Goal: Transaction & Acquisition: Obtain resource

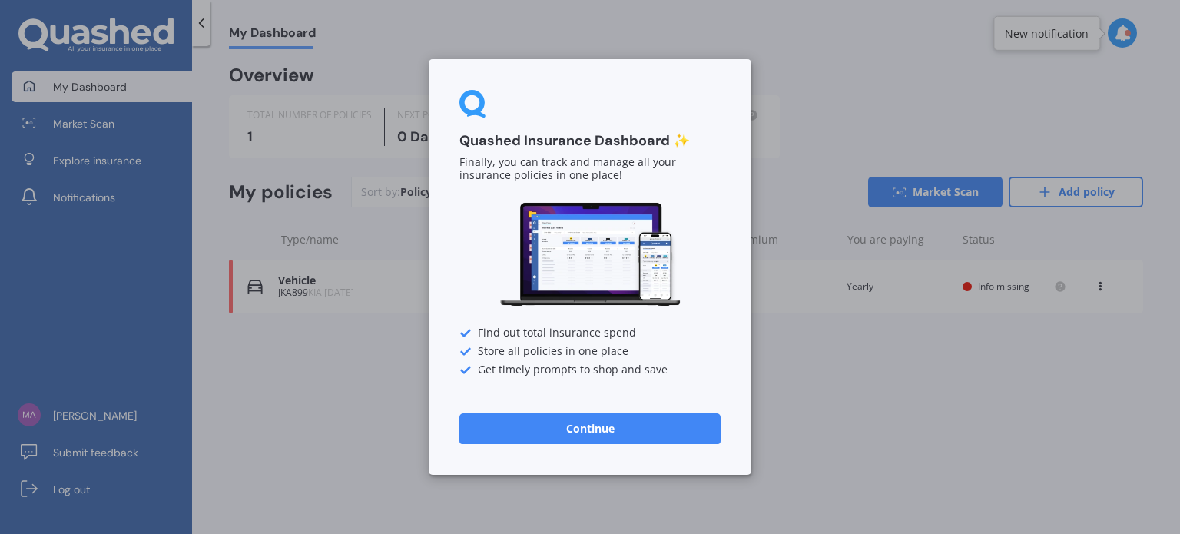
click at [556, 443] on button "Continue" at bounding box center [590, 428] width 261 height 31
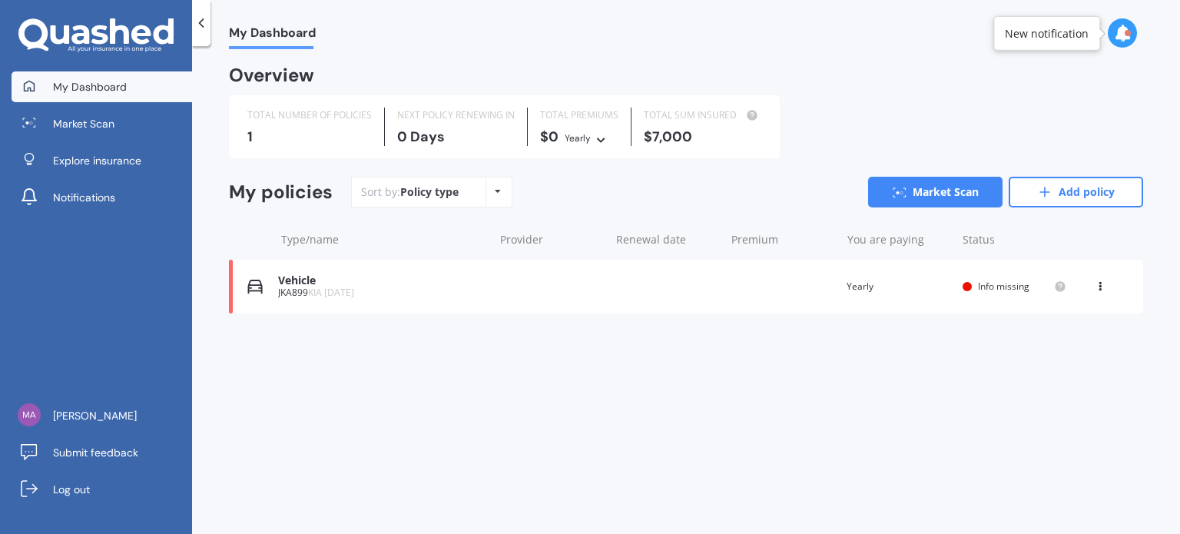
click at [298, 280] on div "Vehicle" at bounding box center [381, 280] width 207 height 13
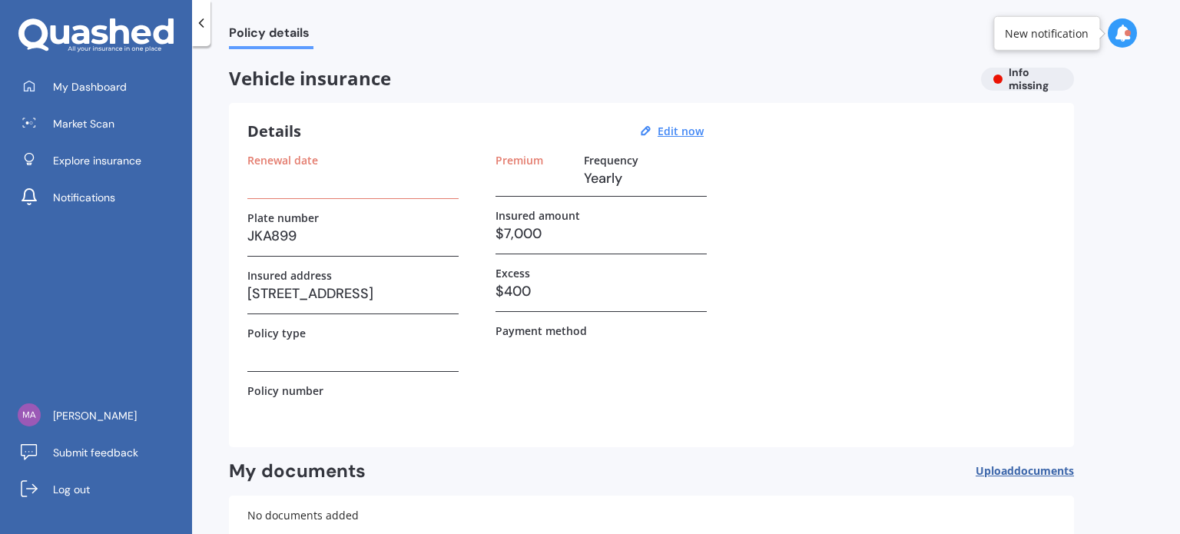
click at [510, 236] on h3 "$7,000" at bounding box center [601, 233] width 211 height 23
drag, startPoint x: 503, startPoint y: 234, endPoint x: 495, endPoint y: 232, distance: 8.8
click at [496, 232] on h3 "$7,000" at bounding box center [601, 233] width 211 height 23
click at [509, 232] on h3 "$7,000" at bounding box center [601, 233] width 211 height 23
click at [678, 133] on u "Edit now" at bounding box center [681, 131] width 46 height 15
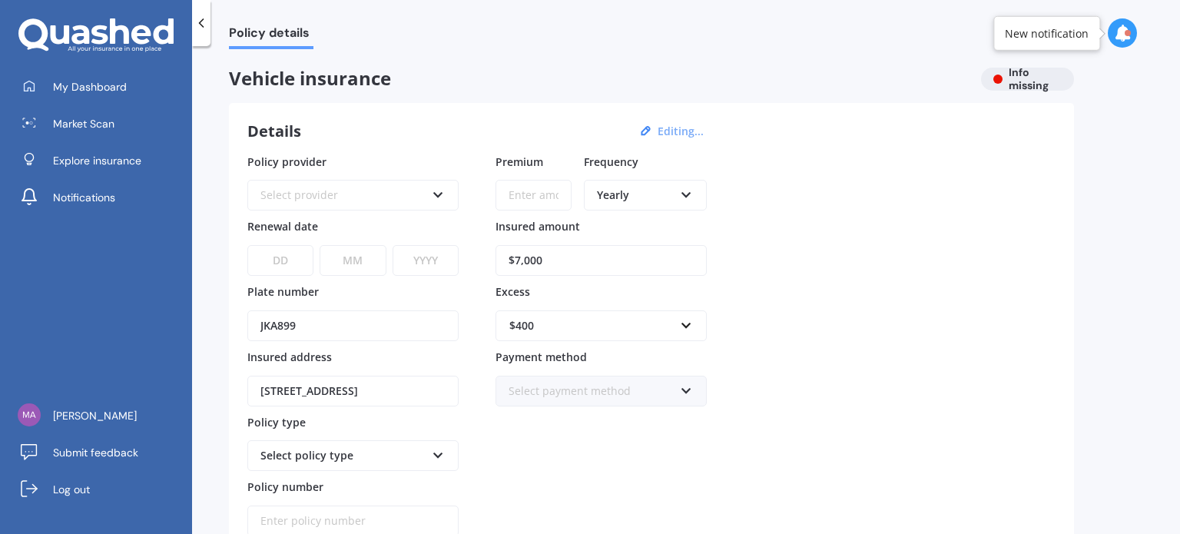
click at [520, 256] on input "$7,000" at bounding box center [601, 260] width 211 height 31
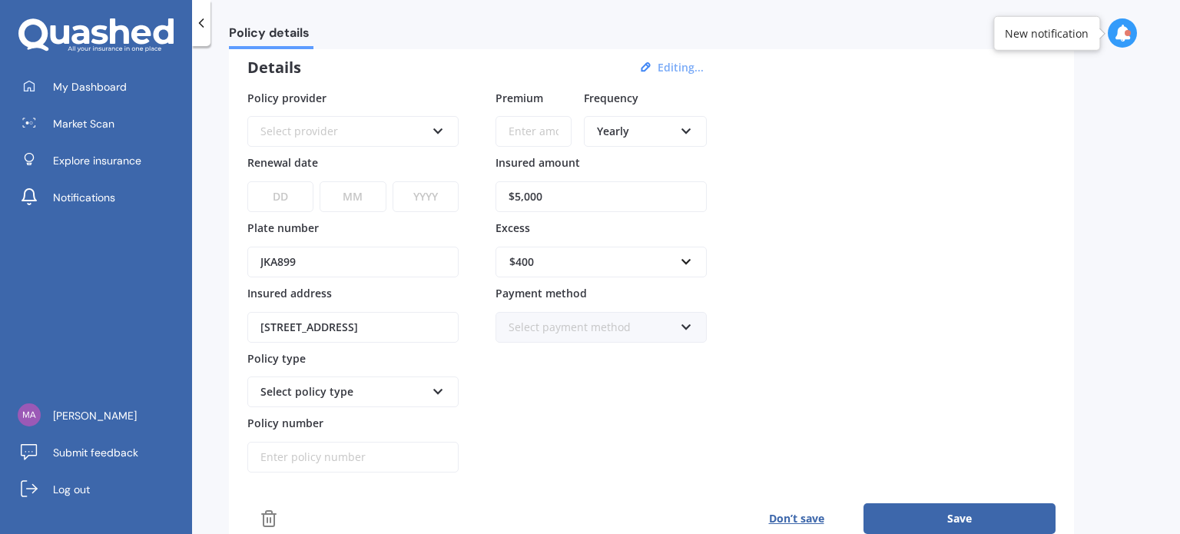
scroll to position [154, 0]
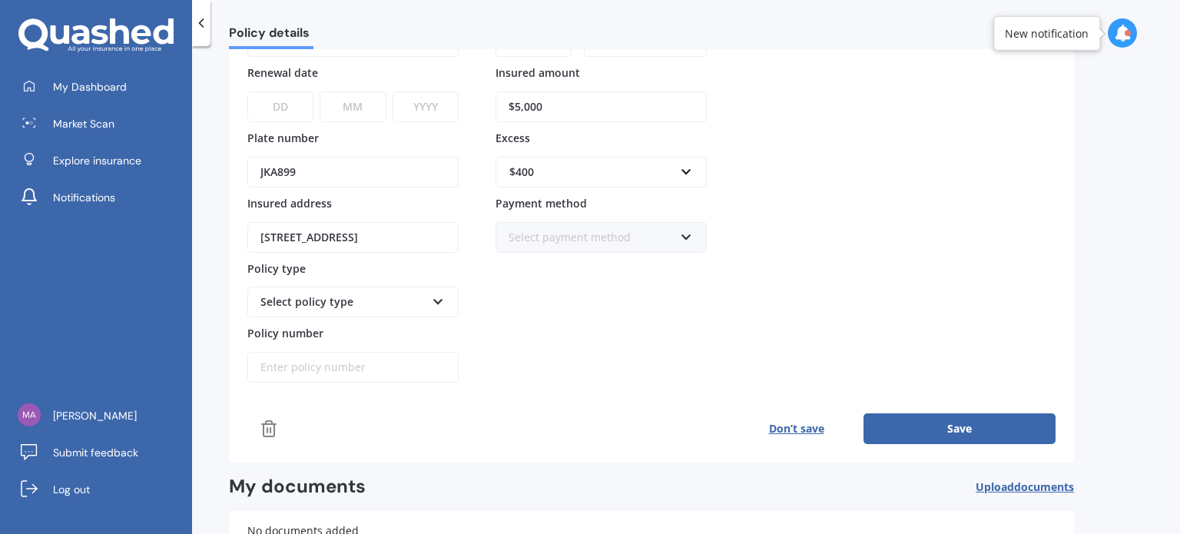
type input "$5,000"
click at [349, 294] on div "Select policy type" at bounding box center [343, 302] width 165 height 17
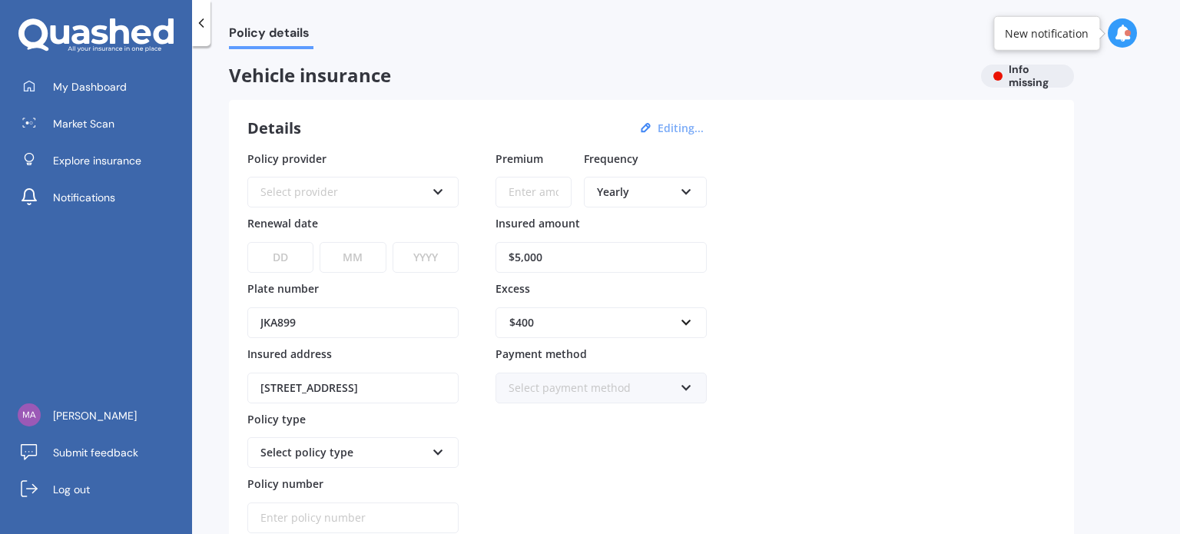
scroll to position [0, 0]
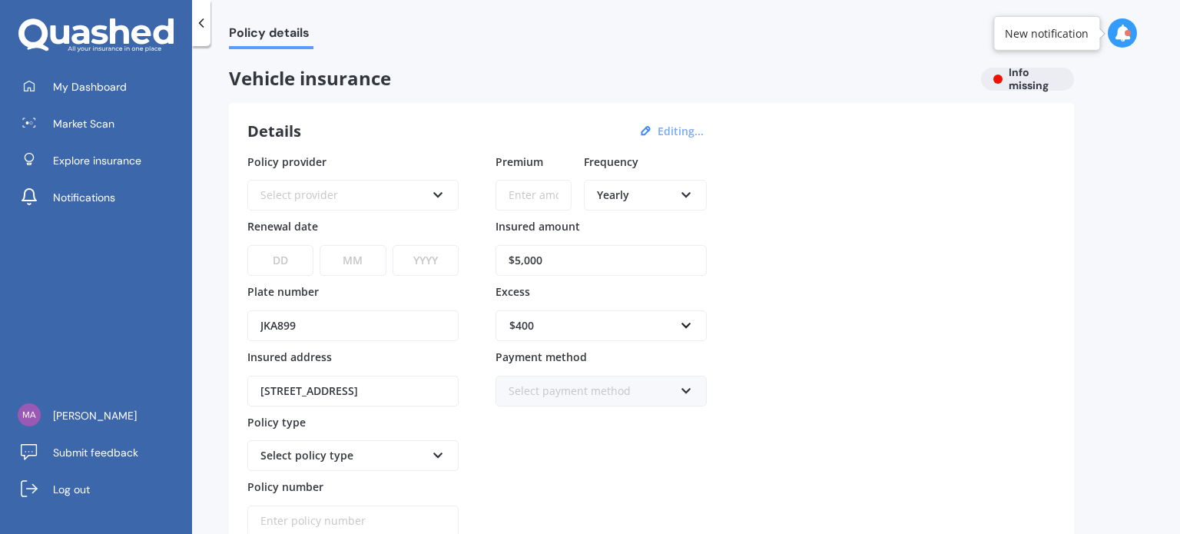
click at [386, 200] on div "Select provider" at bounding box center [343, 195] width 165 height 17
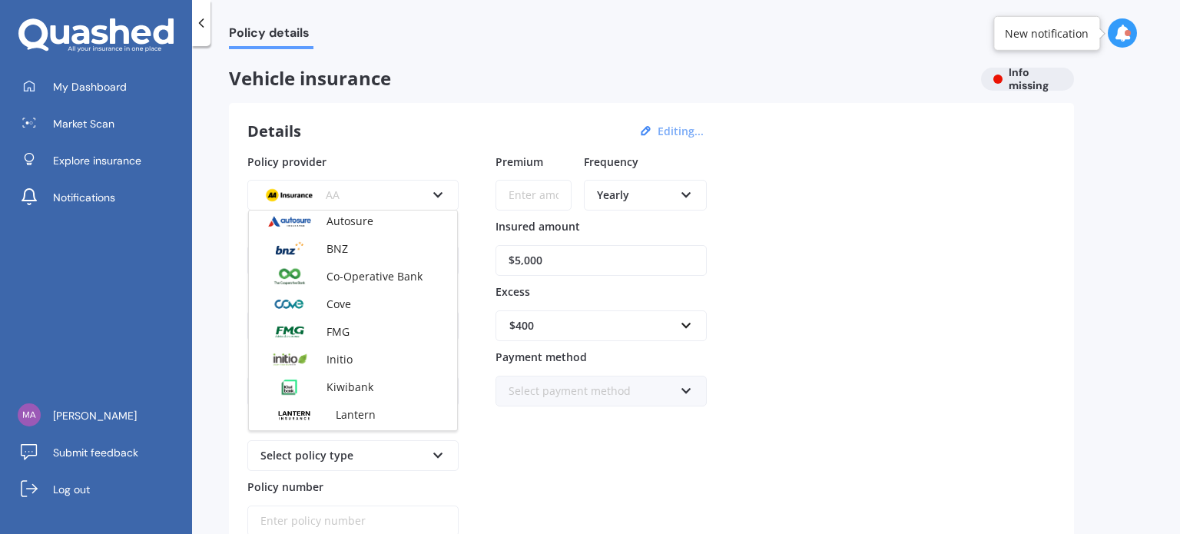
scroll to position [231, 0]
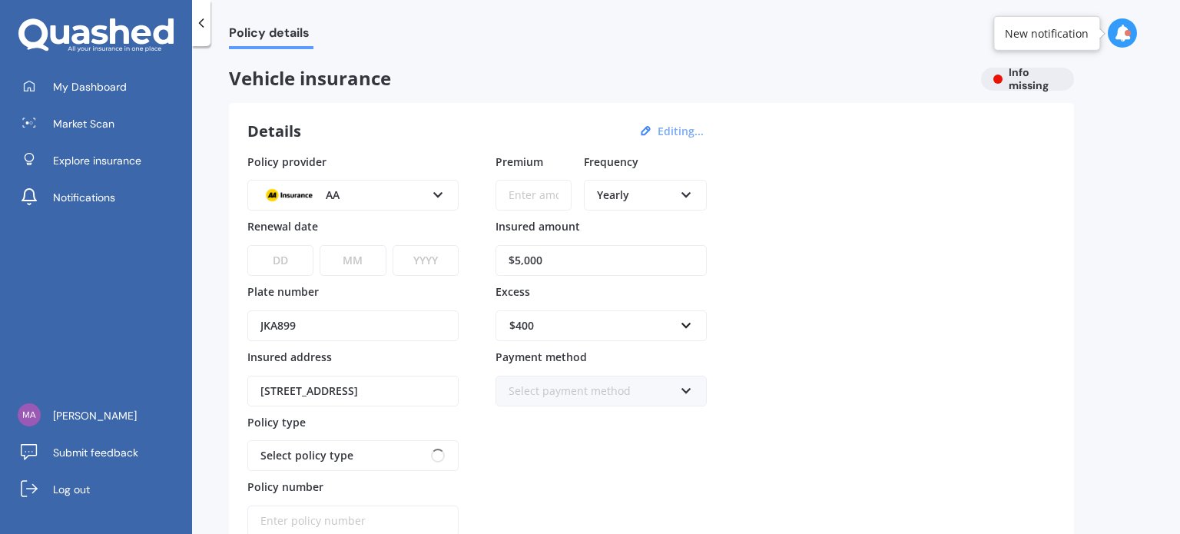
click at [1021, 276] on div "Policy provider AA AA AMI AMP ANZ ASB Aioi Nissay Dowa Ando Assurant Autosure B…" at bounding box center [651, 345] width 808 height 383
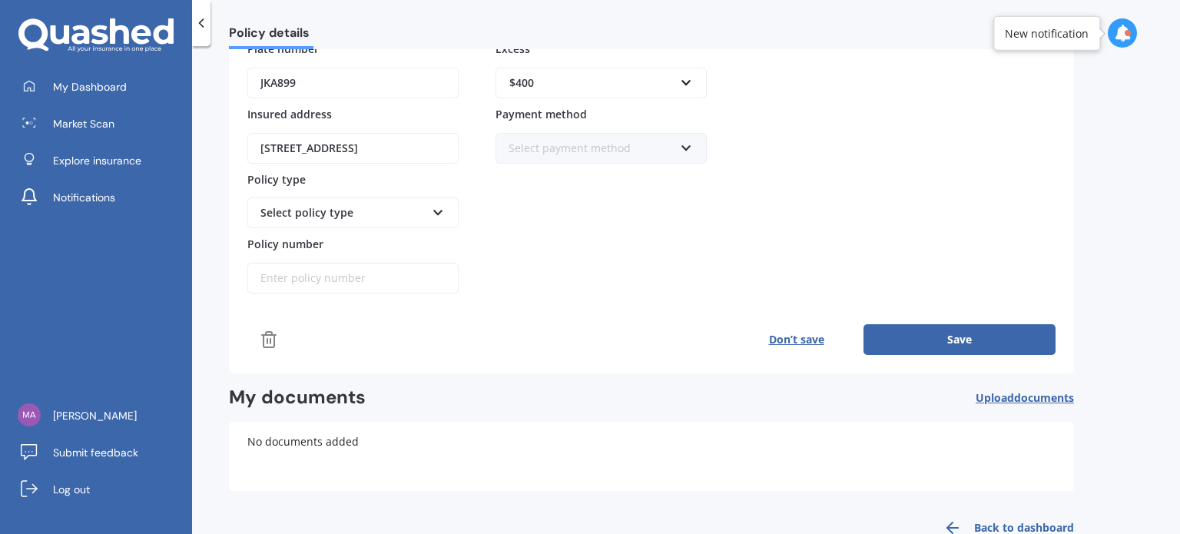
scroll to position [279, 0]
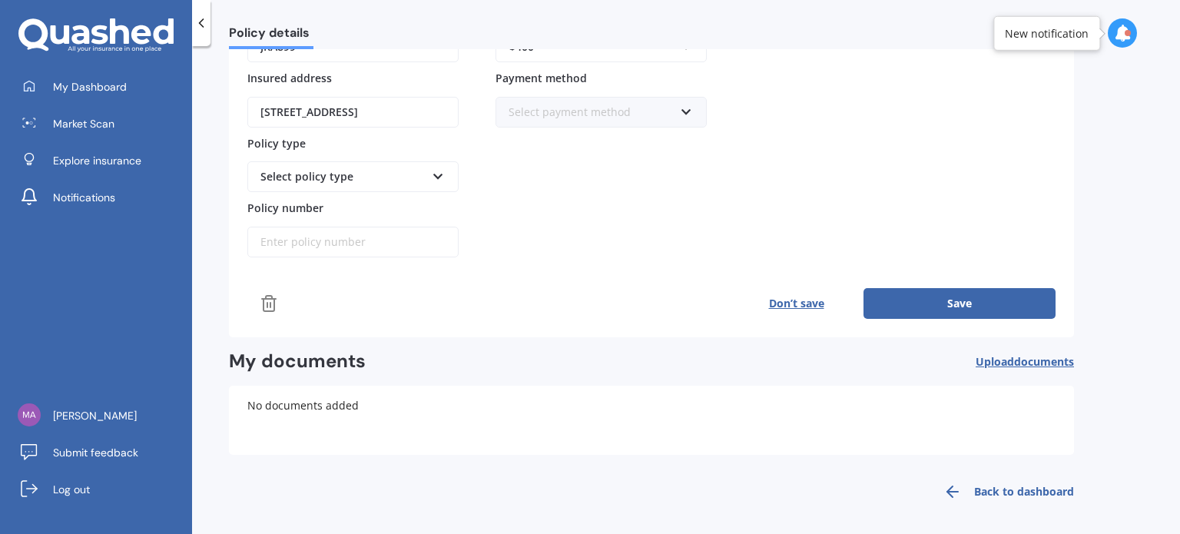
click at [956, 307] on button "Save" at bounding box center [960, 303] width 192 height 31
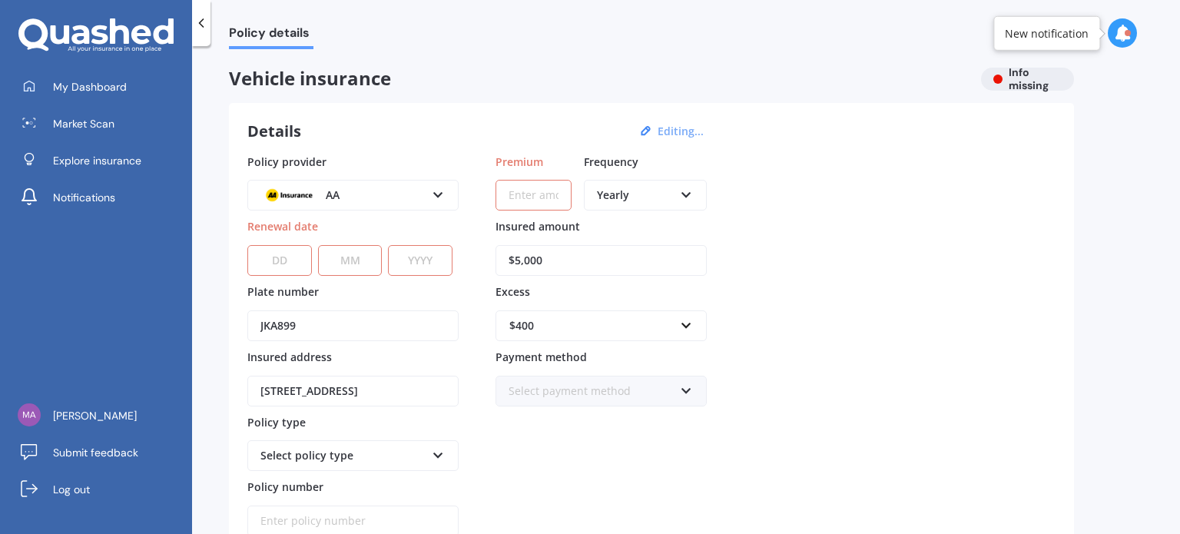
click at [561, 198] on input "Premium" at bounding box center [534, 195] width 76 height 31
click at [559, 219] on span "Insured amount" at bounding box center [538, 226] width 85 height 15
click at [559, 245] on input "$5,000" at bounding box center [601, 260] width 211 height 31
click at [421, 196] on div "AA" at bounding box center [343, 195] width 165 height 17
click at [915, 215] on div "Policy provider AA AA AMI AMP ANZ ASB Aioi Nissay Dowa Ando Assurant Autosure B…" at bounding box center [651, 345] width 808 height 383
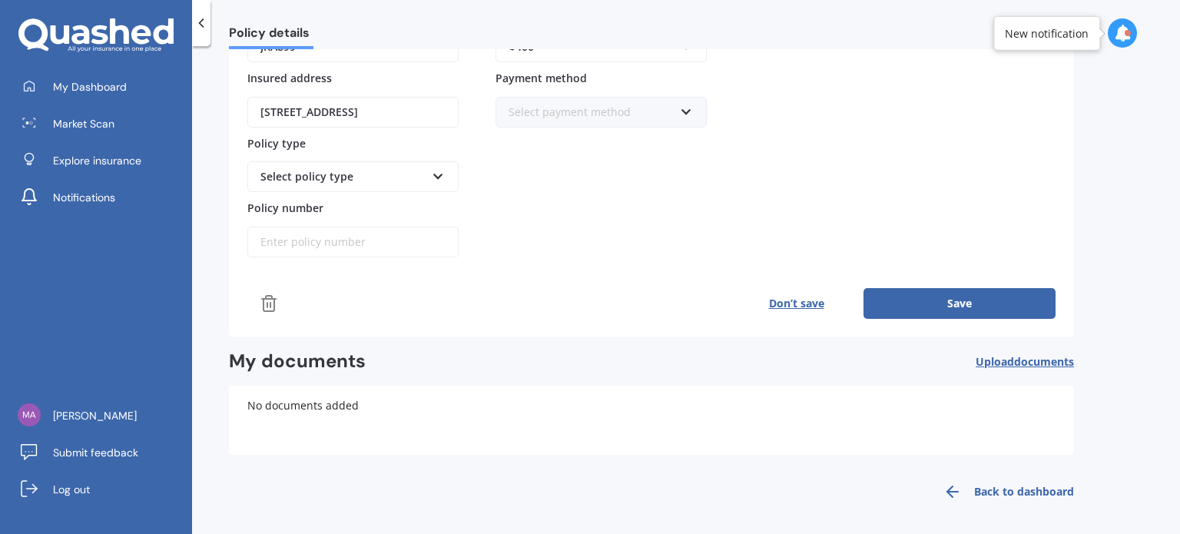
scroll to position [202, 0]
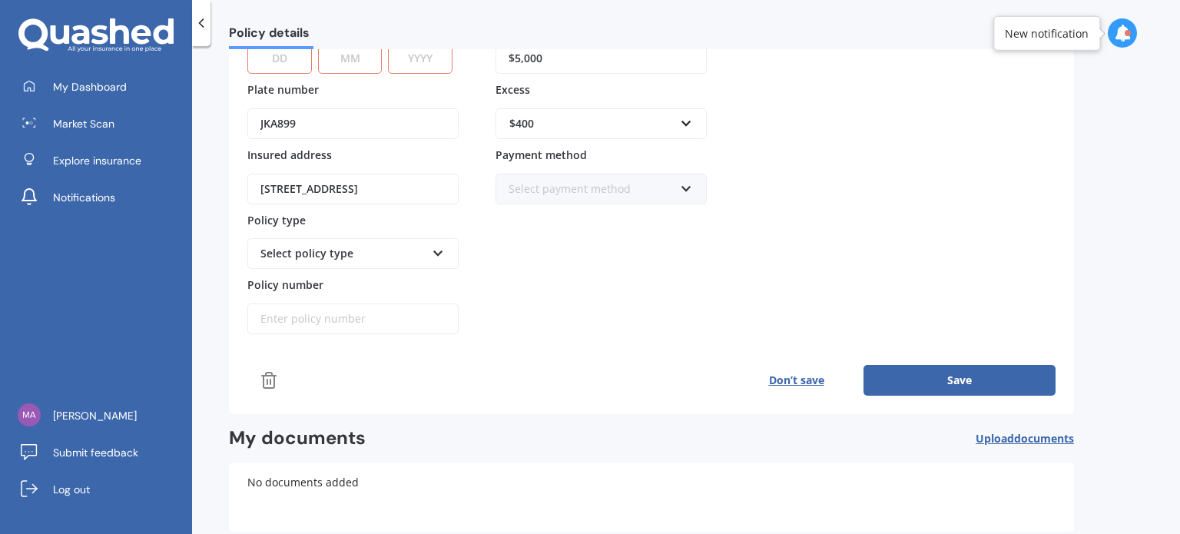
click at [798, 370] on button "Don’t save" at bounding box center [796, 380] width 134 height 31
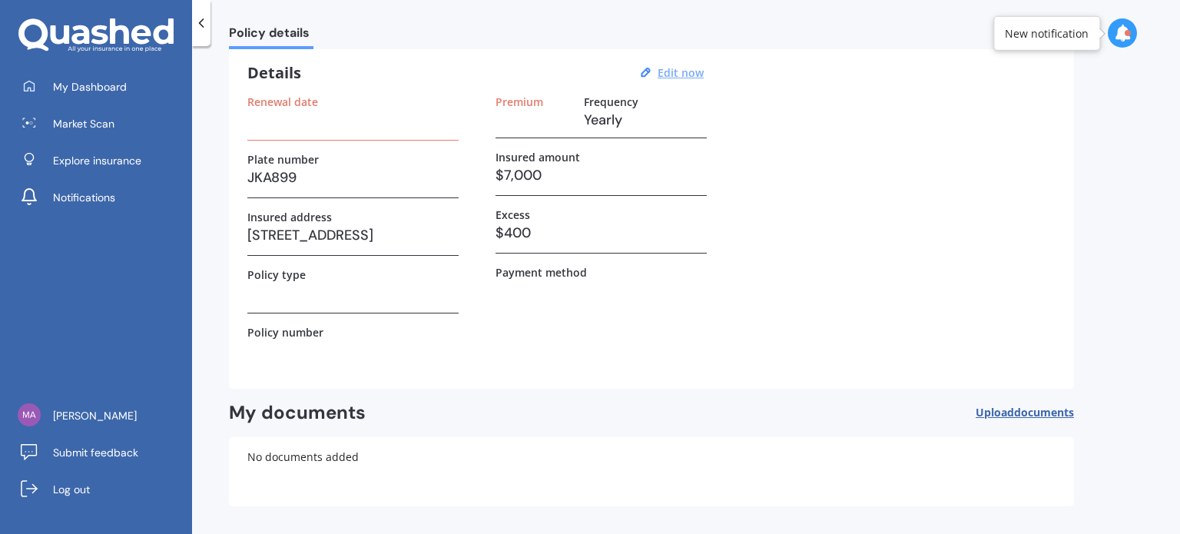
scroll to position [0, 0]
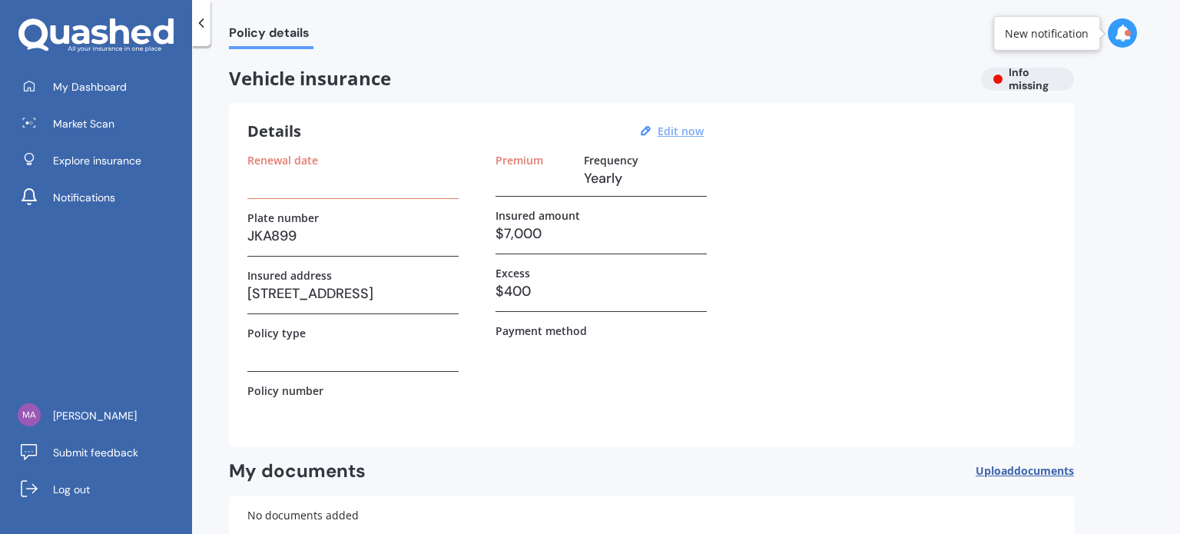
click at [200, 27] on icon at bounding box center [201, 22] width 15 height 15
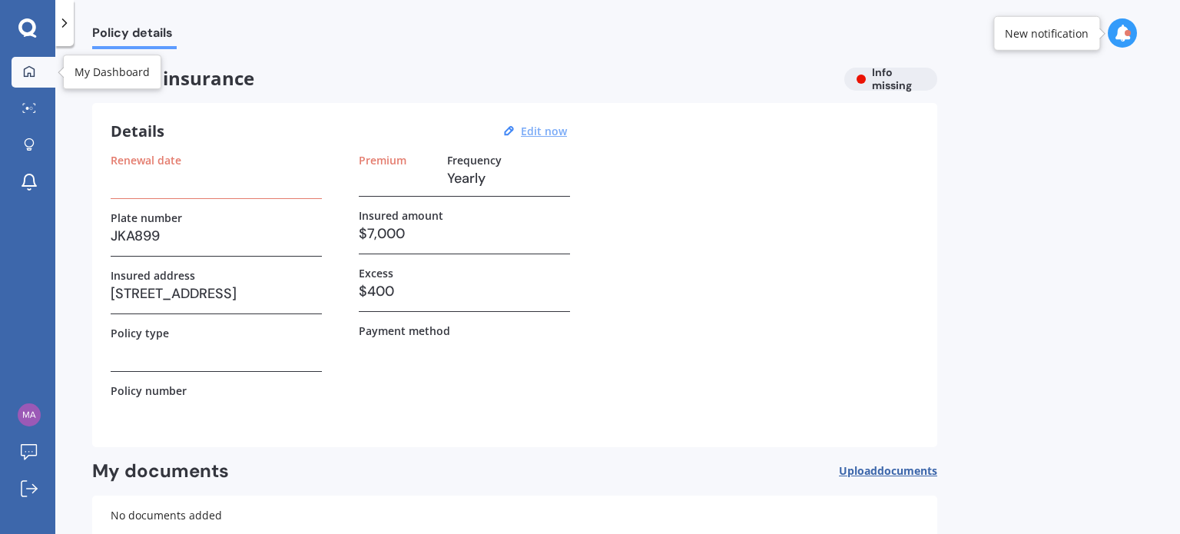
click at [29, 76] on icon at bounding box center [29, 71] width 12 height 12
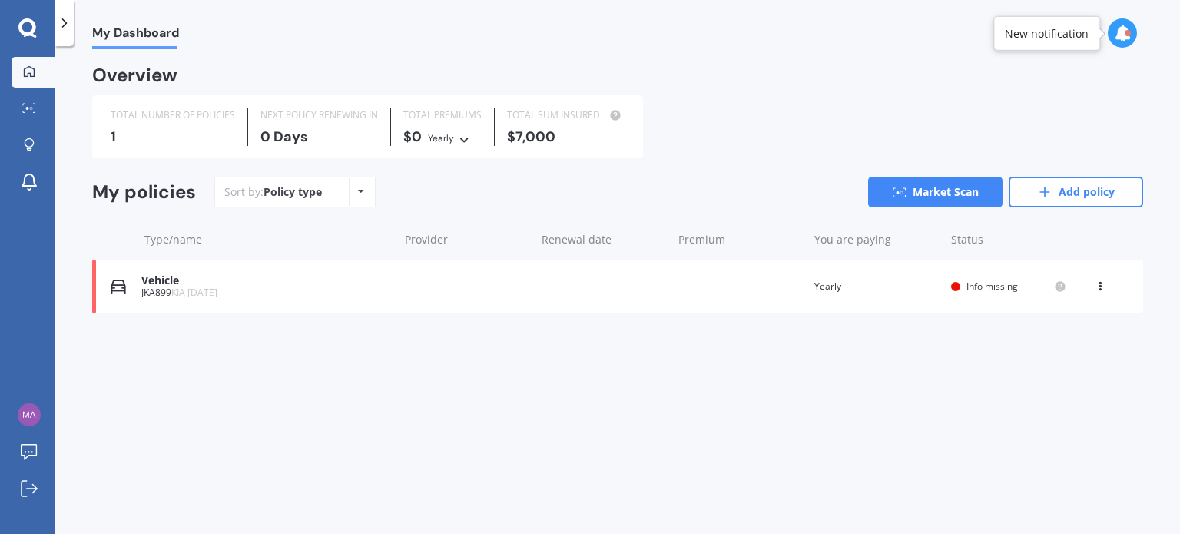
click at [1095, 285] on icon at bounding box center [1100, 283] width 11 height 9
click at [1081, 339] on div "Delete" at bounding box center [1067, 346] width 152 height 31
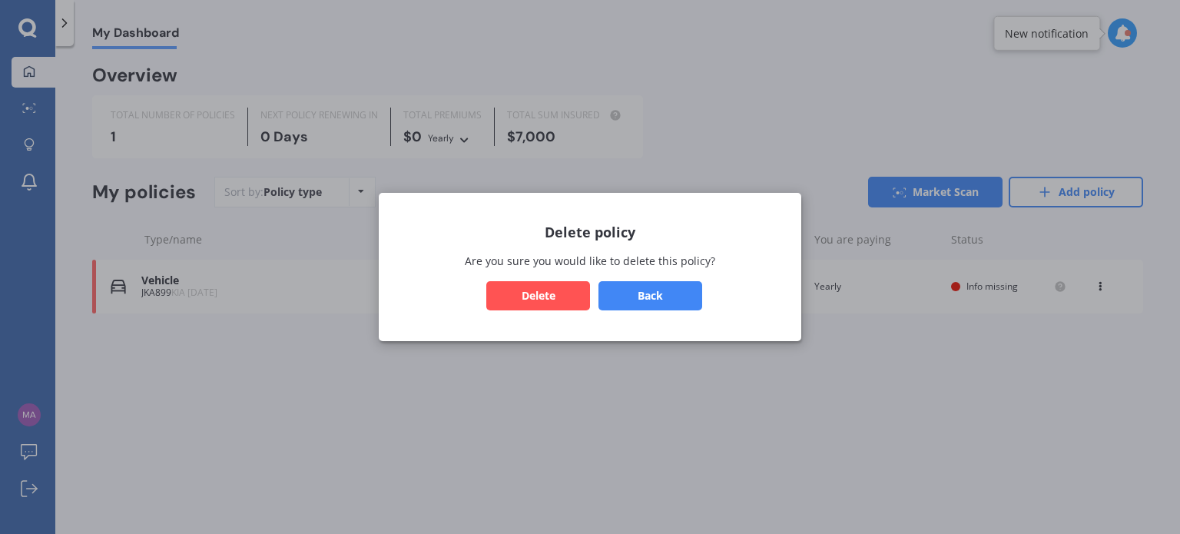
click at [563, 297] on button "Delete" at bounding box center [538, 295] width 104 height 29
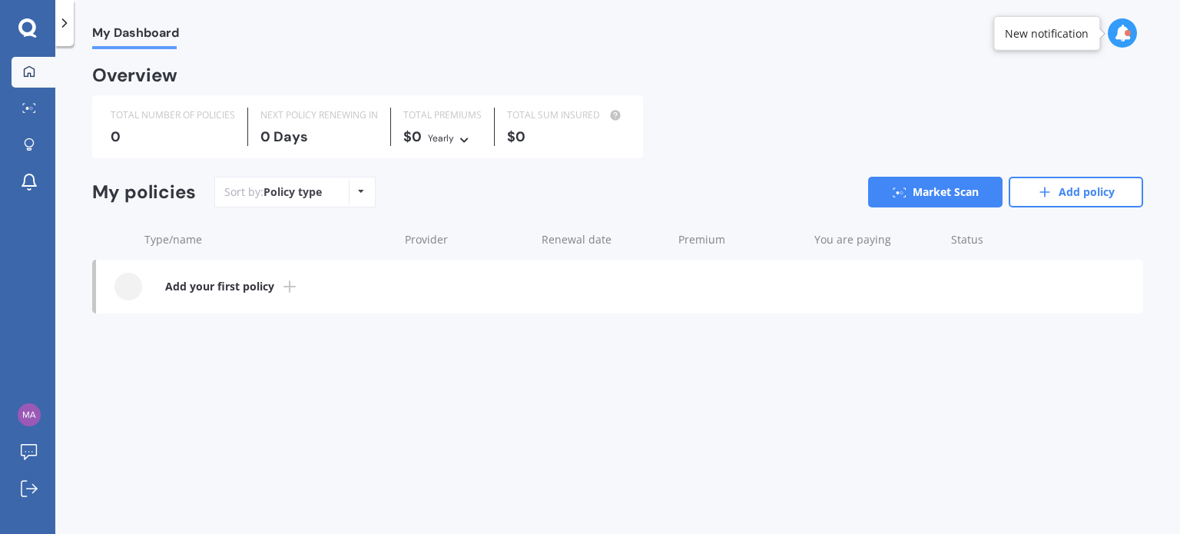
click at [267, 186] on div "Policy type" at bounding box center [293, 191] width 58 height 15
click at [32, 36] on icon at bounding box center [30, 35] width 13 height 5
click at [28, 29] on icon at bounding box center [27, 28] width 18 height 20
click at [907, 191] on link "Market Scan" at bounding box center [935, 192] width 134 height 31
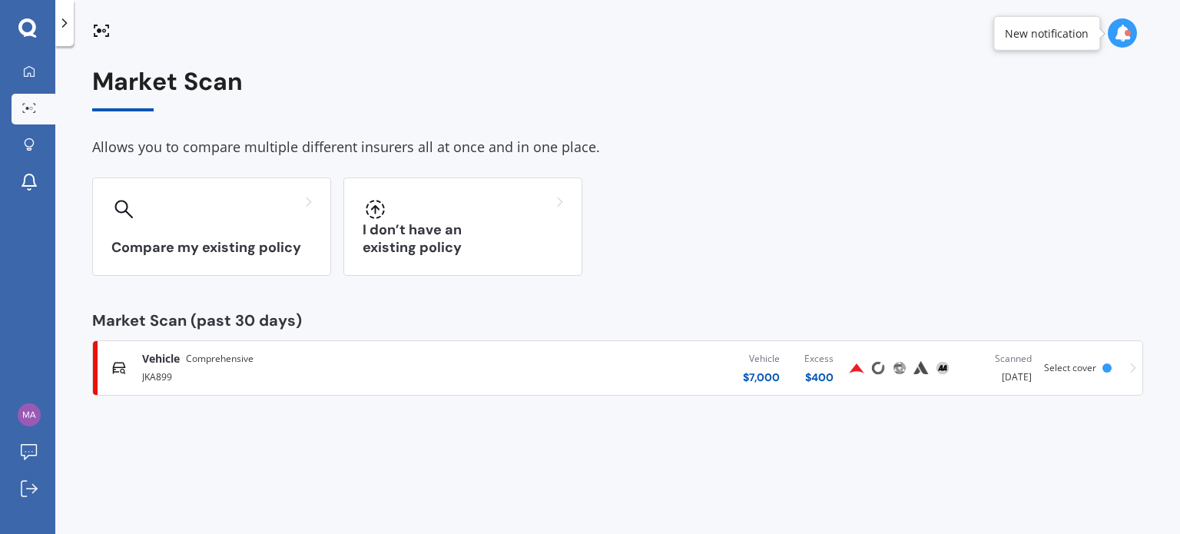
click at [765, 371] on div "$ 7,000" at bounding box center [761, 377] width 37 height 15
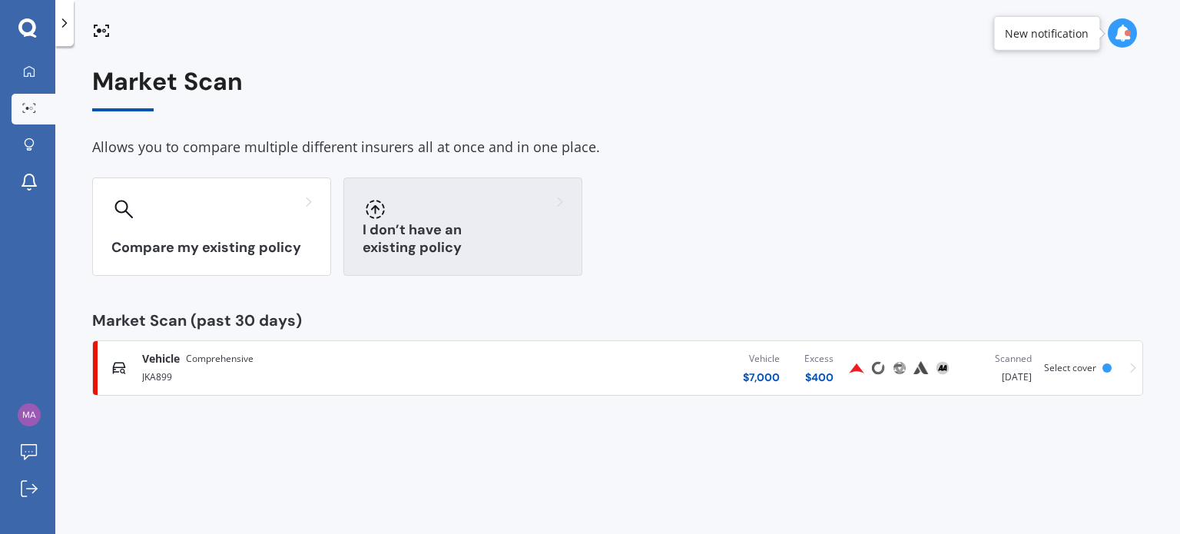
click at [440, 231] on div "I don’t have an existing policy" at bounding box center [463, 227] width 239 height 98
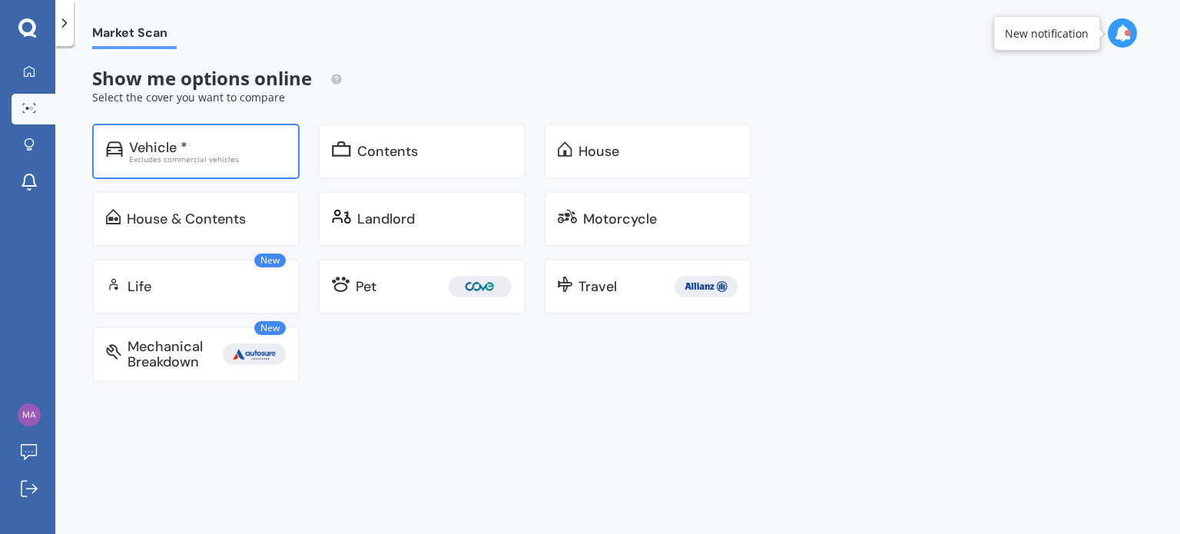
click at [224, 159] on div "Excludes commercial vehicles" at bounding box center [207, 159] width 157 height 8
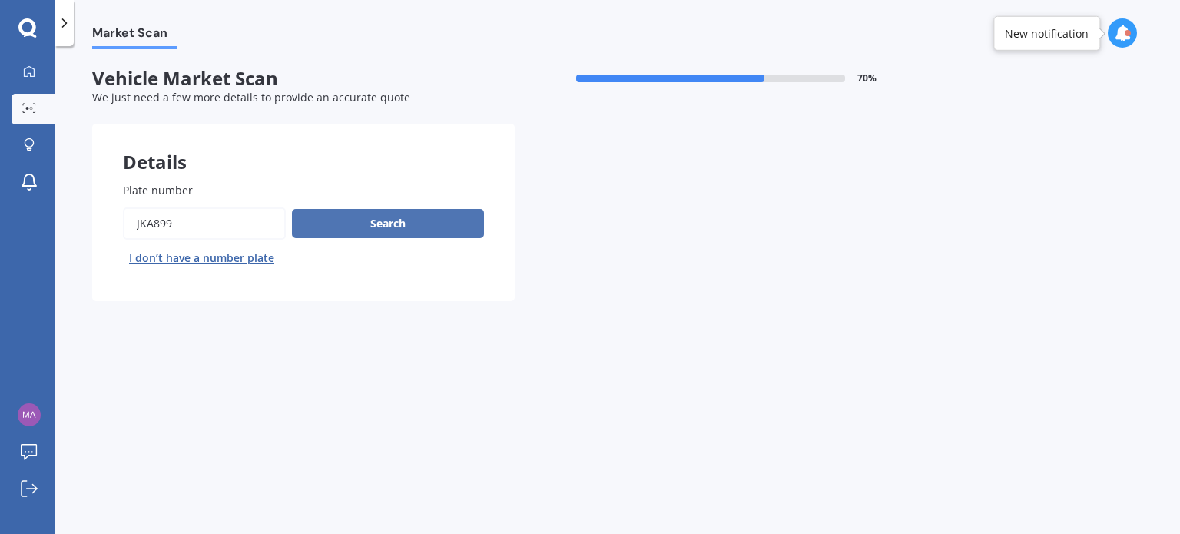
click at [356, 224] on button "Search" at bounding box center [388, 223] width 192 height 29
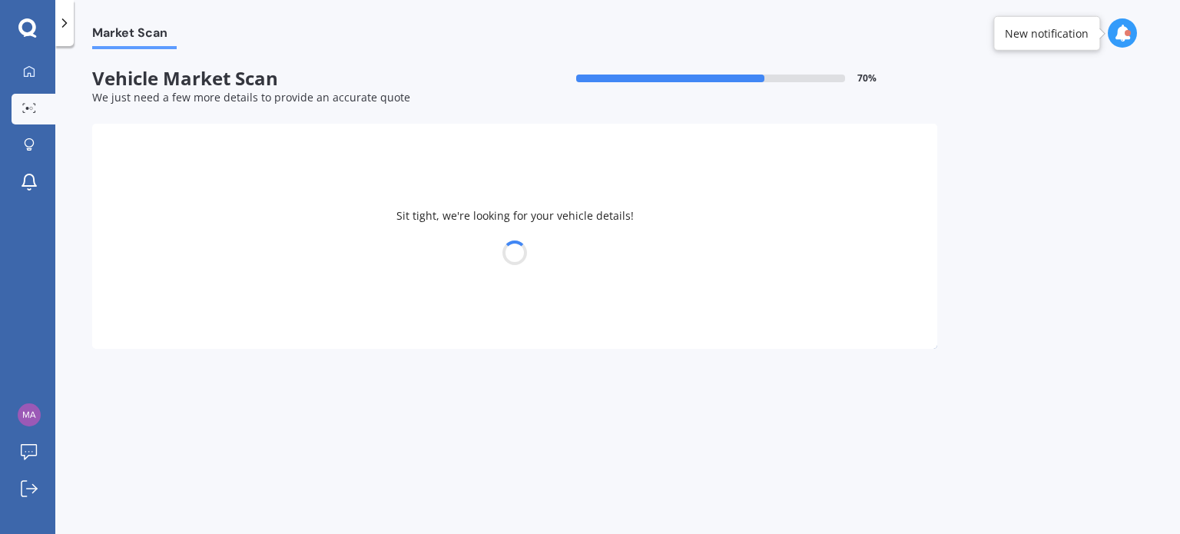
select select "KIA"
select select "[DATE]"
select select "26"
select select "01"
select select "1982"
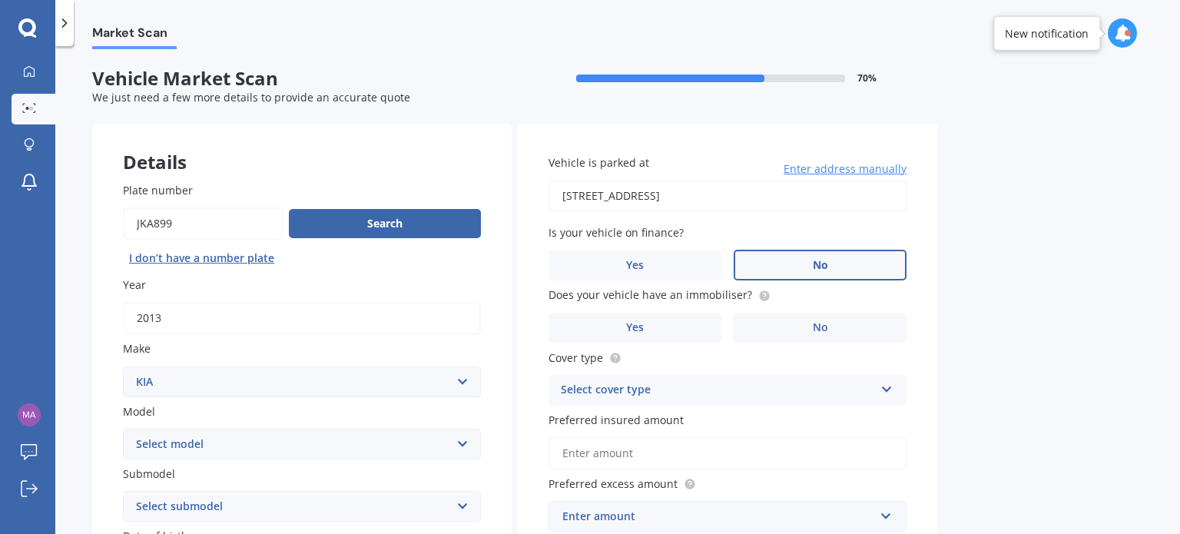
click at [781, 272] on label "No" at bounding box center [820, 265] width 173 height 31
click at [0, 0] on input "No" at bounding box center [0, 0] width 0 height 0
click at [772, 335] on label "No" at bounding box center [820, 328] width 173 height 31
click at [0, 0] on input "No" at bounding box center [0, 0] width 0 height 0
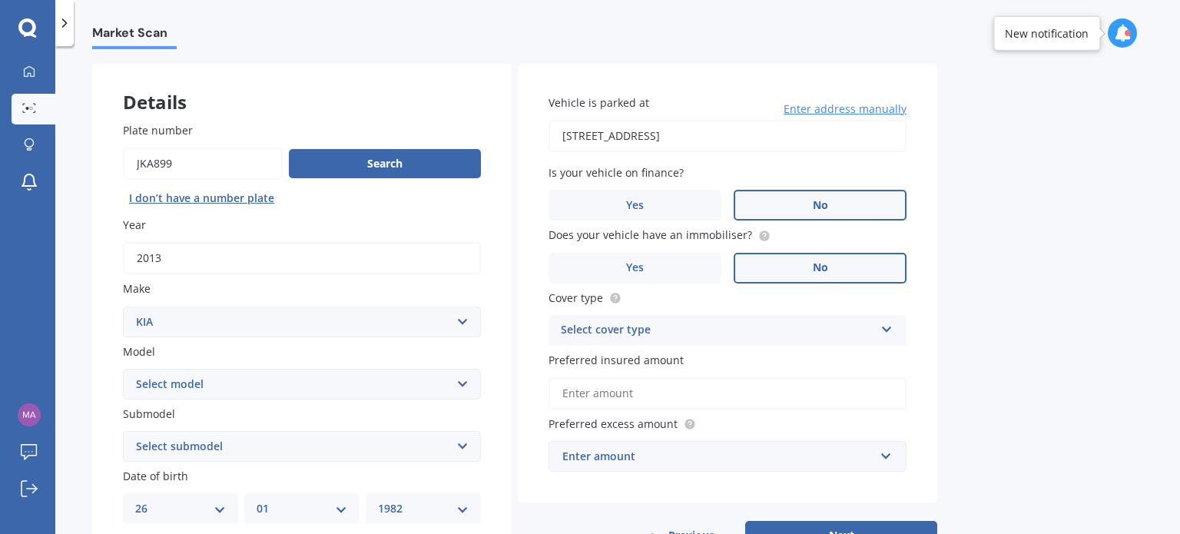
scroll to position [154, 0]
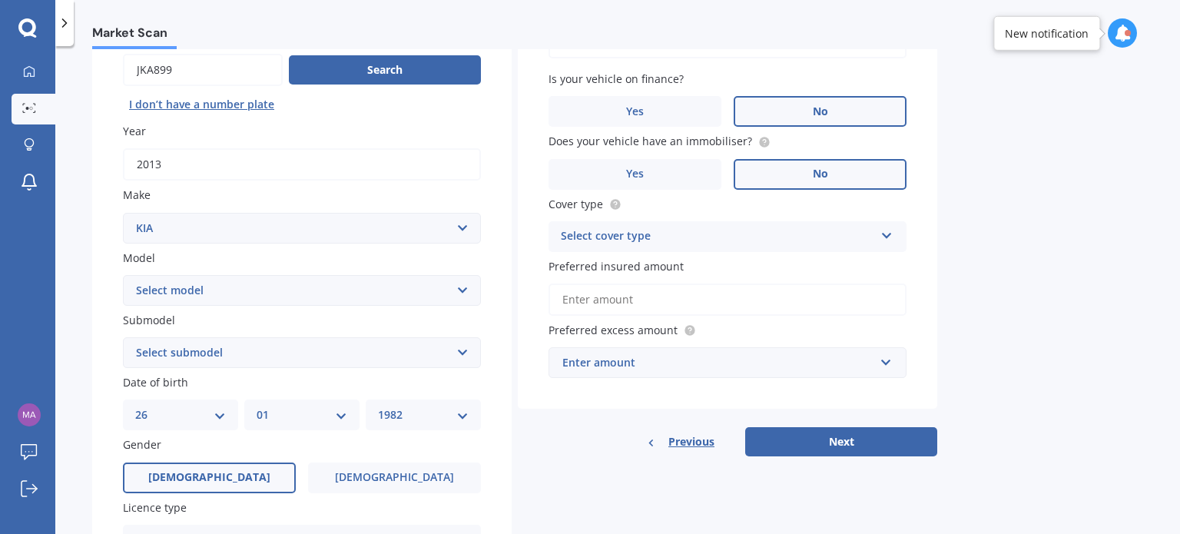
click at [715, 245] on div "Select cover type" at bounding box center [718, 236] width 314 height 18
click at [695, 268] on div "Comprehensive" at bounding box center [727, 267] width 357 height 28
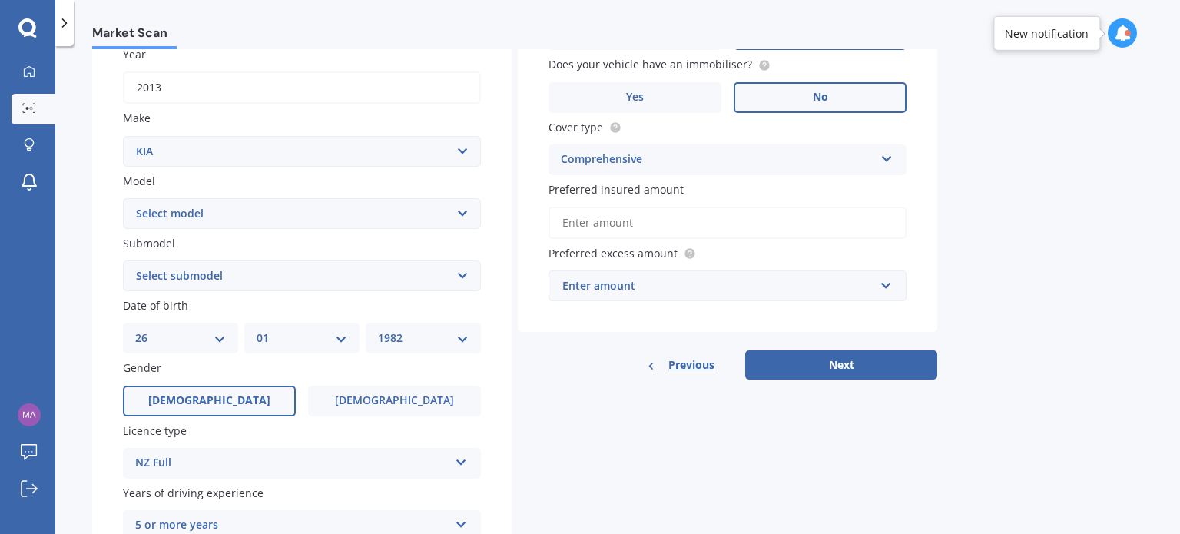
click at [681, 233] on input "Preferred insured amount" at bounding box center [728, 223] width 358 height 32
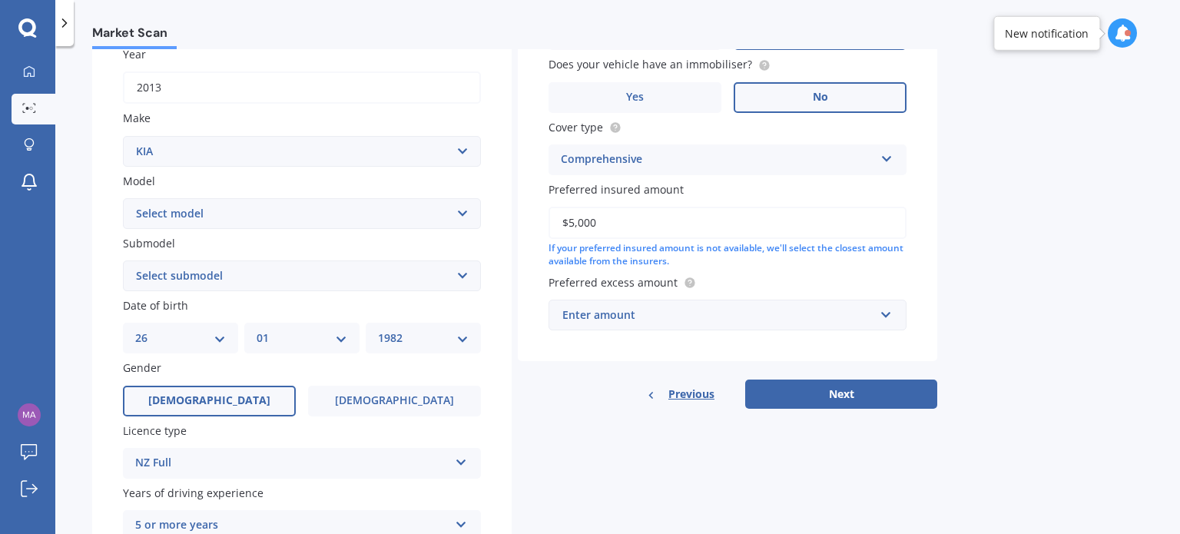
type input "$5,000"
click at [682, 308] on div "Enter amount" at bounding box center [719, 315] width 312 height 17
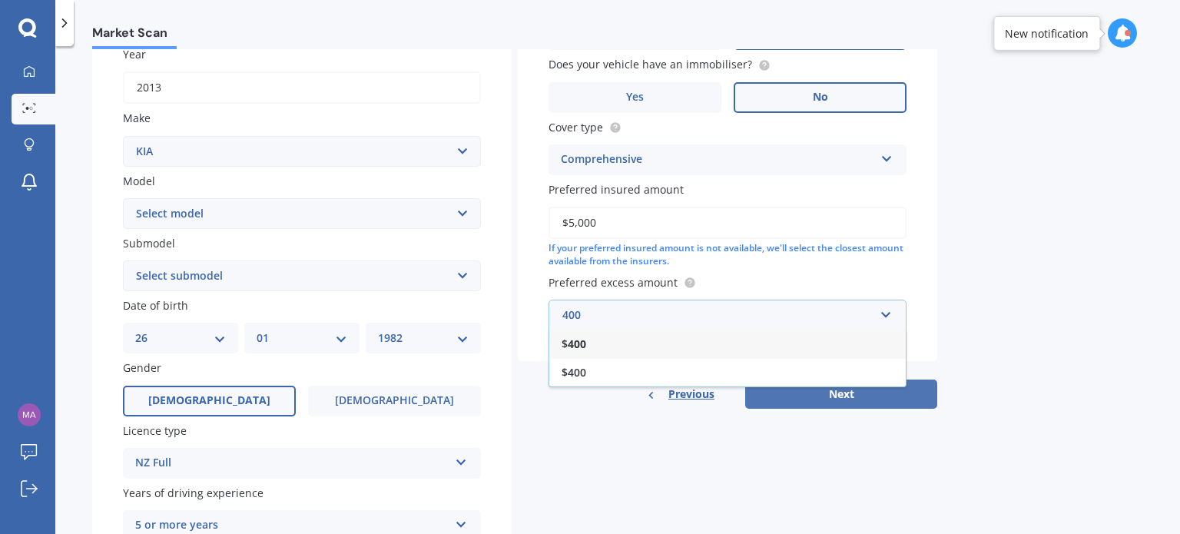
type input "400"
click at [864, 396] on button "Next" at bounding box center [841, 394] width 192 height 29
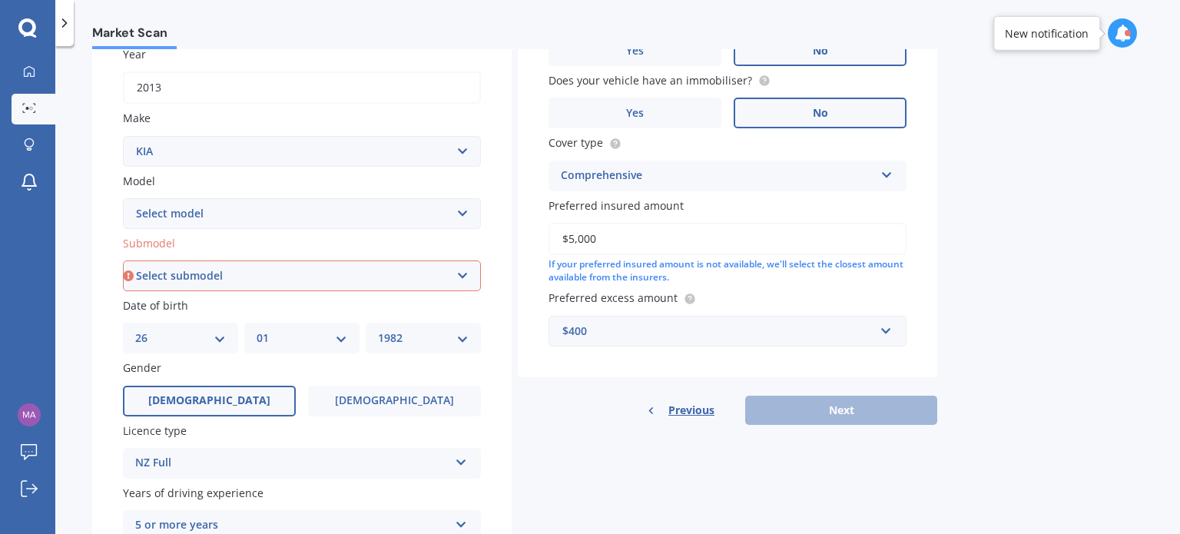
click at [307, 281] on select "Select submodel (All) EX Limited LTD turbo diesel Premium Premium Diesel" at bounding box center [302, 276] width 358 height 31
select select "(ALL)"
click at [123, 261] on select "Select submodel (All) EX Limited LTD turbo diesel Premium Premium Diesel" at bounding box center [302, 276] width 358 height 31
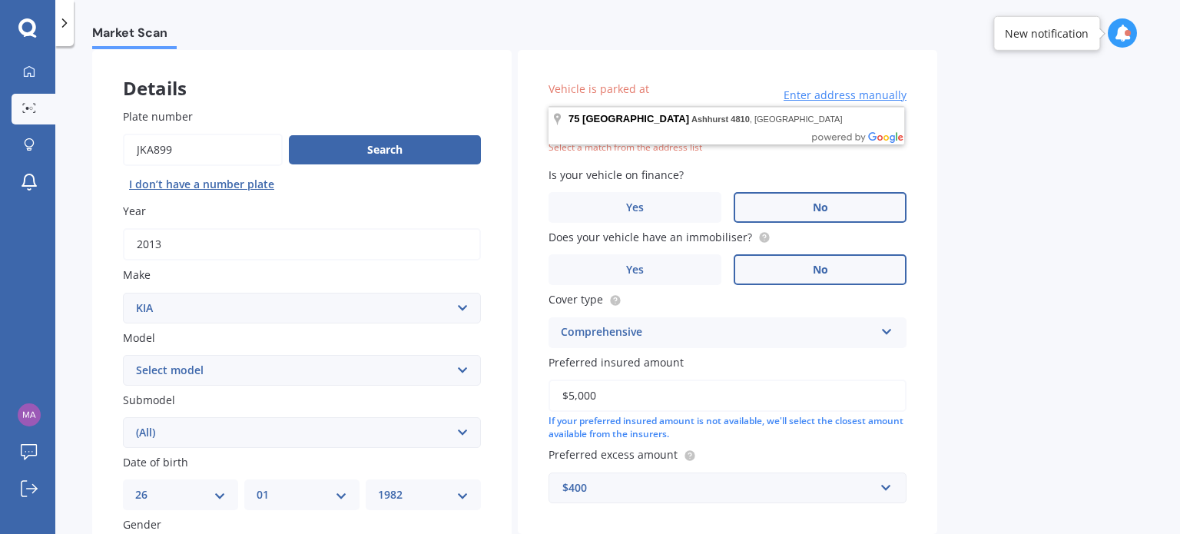
scroll to position [0, 0]
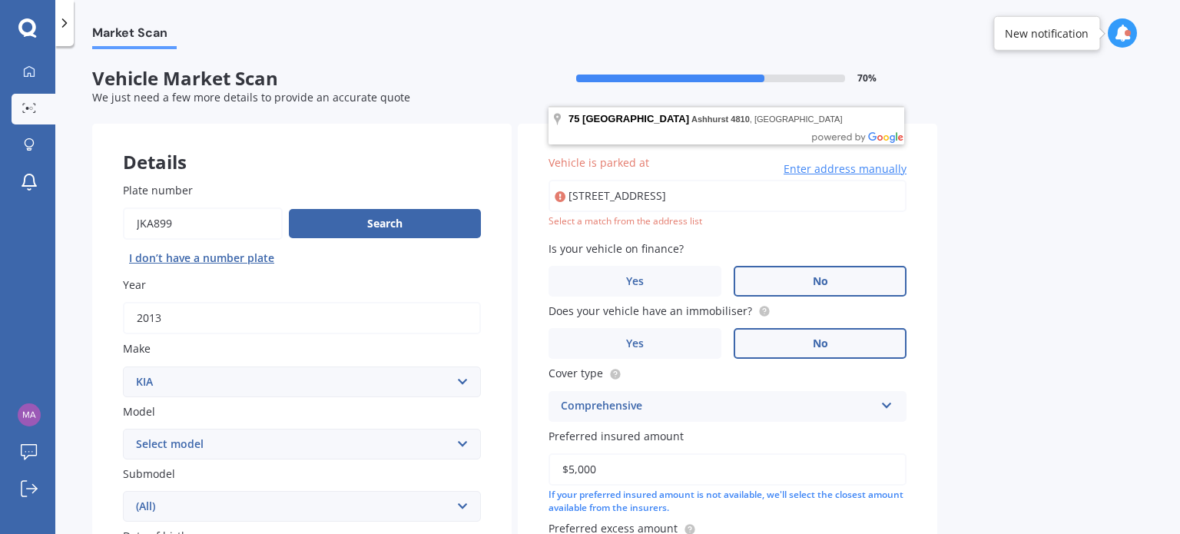
click at [613, 185] on input "[STREET_ADDRESS]" at bounding box center [728, 196] width 358 height 32
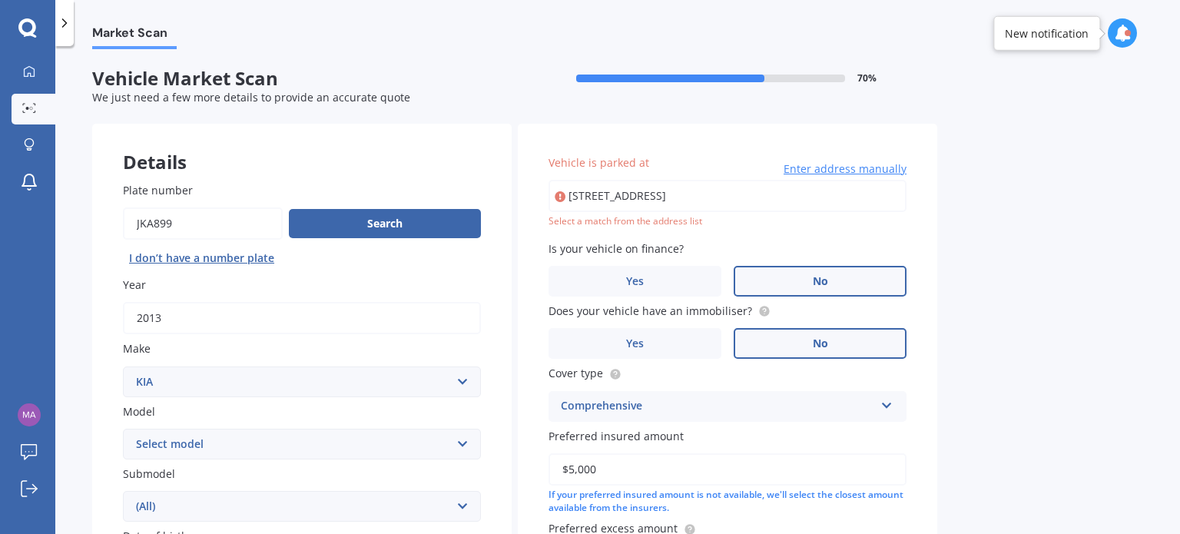
type input "[STREET_ADDRESS]"
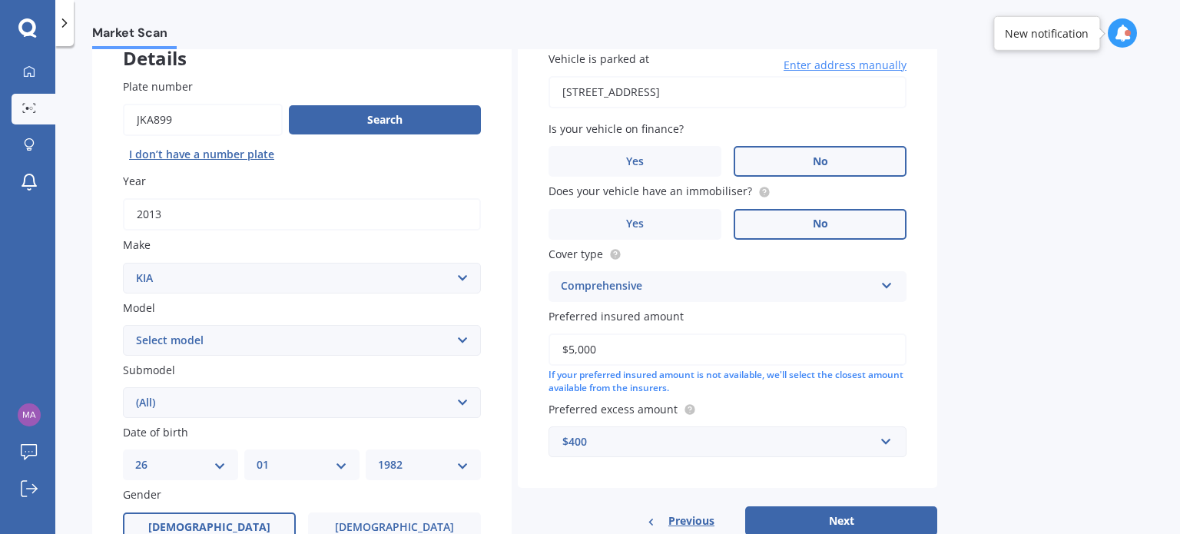
scroll to position [370, 0]
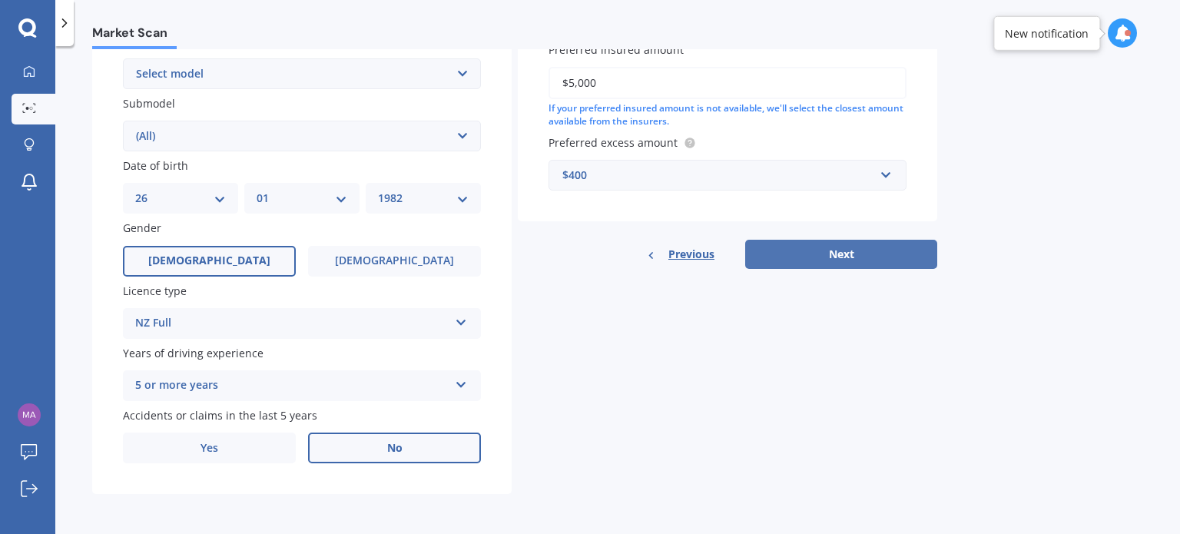
click at [808, 250] on button "Next" at bounding box center [841, 254] width 192 height 29
select select "26"
select select "01"
select select "1982"
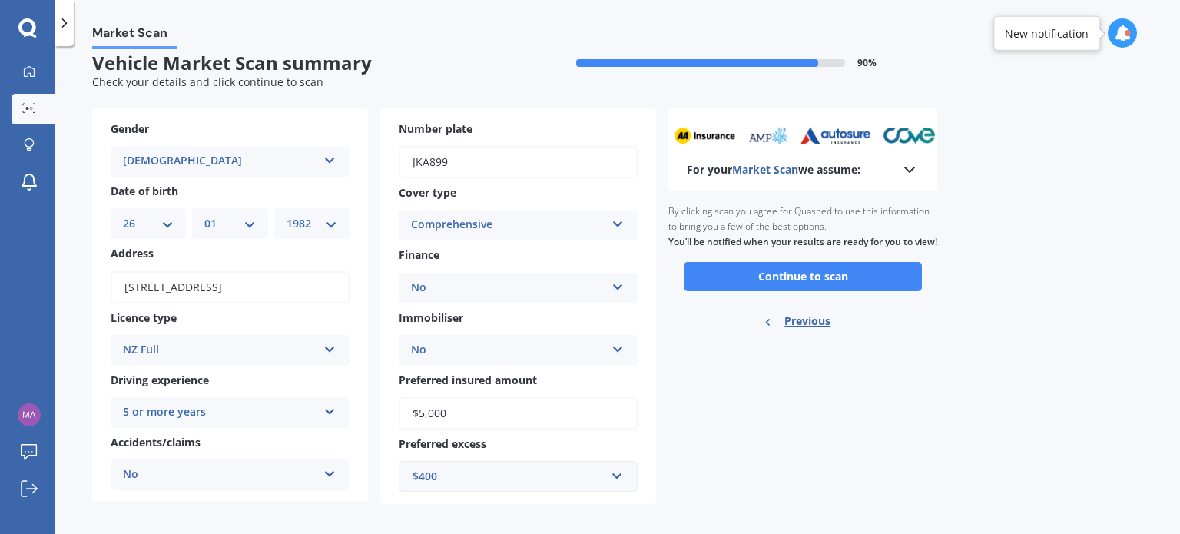
scroll to position [25, 0]
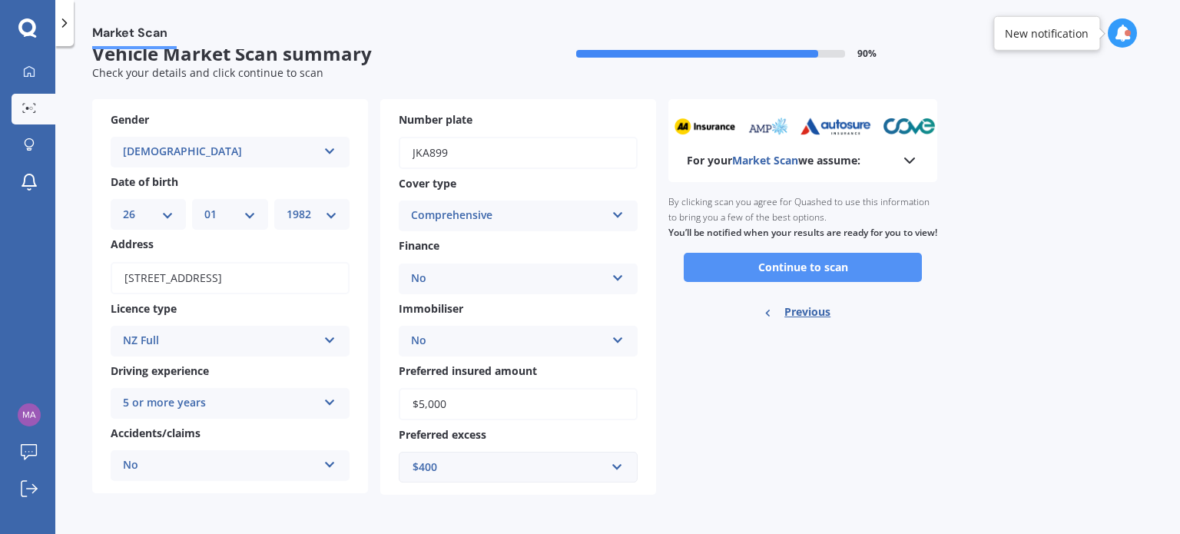
click at [778, 282] on button "Continue to scan" at bounding box center [803, 267] width 238 height 29
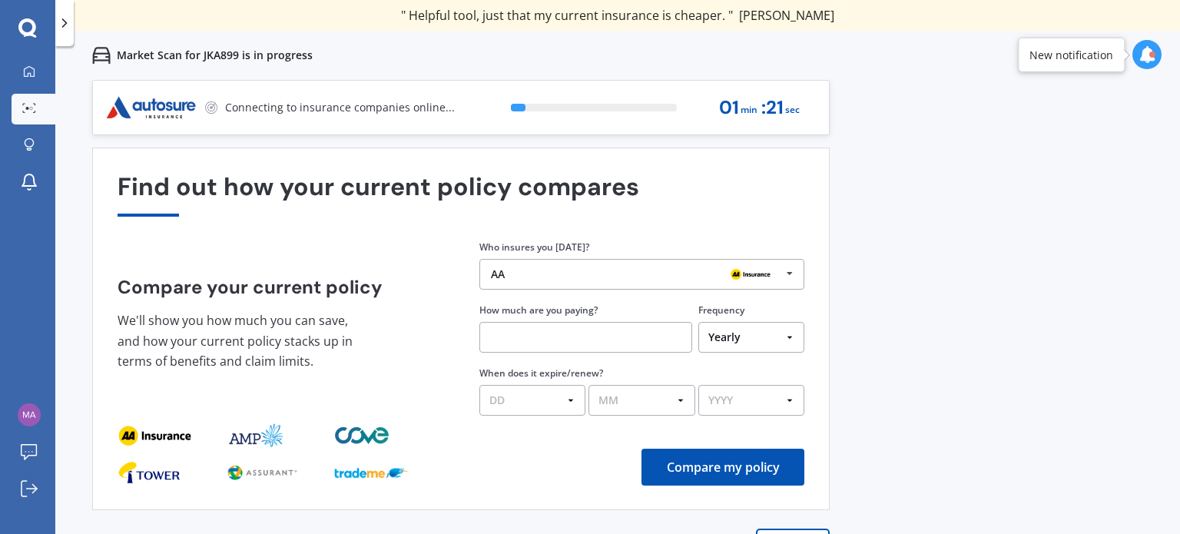
click at [944, 281] on div "Previous 60,000+ Kiwis have signed up to shop and save on insurance with us " H…" at bounding box center [617, 347] width 1125 height 534
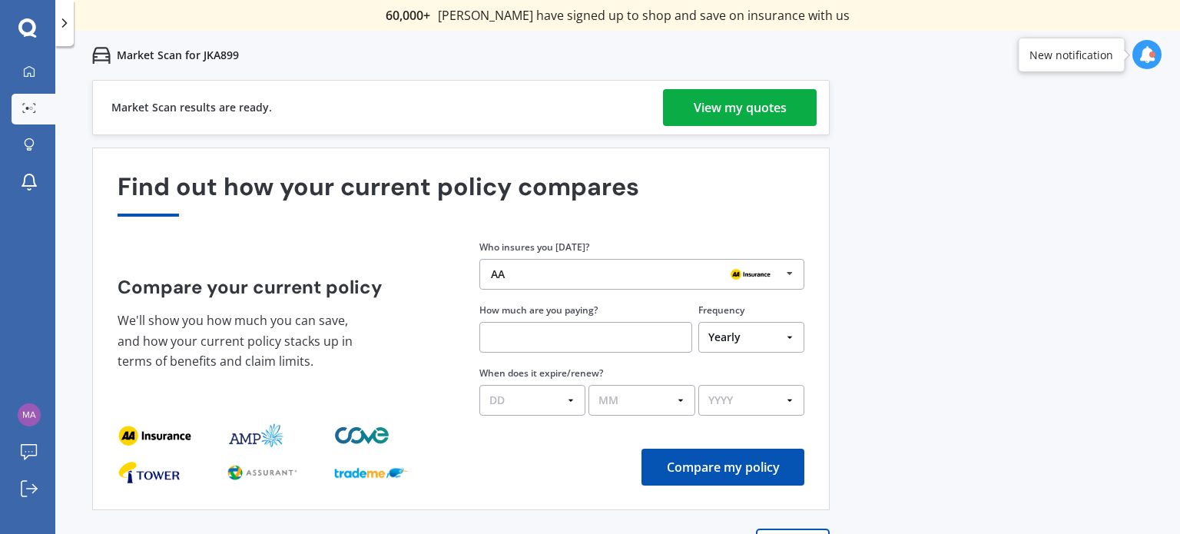
click at [736, 108] on div "View my quotes" at bounding box center [740, 107] width 93 height 37
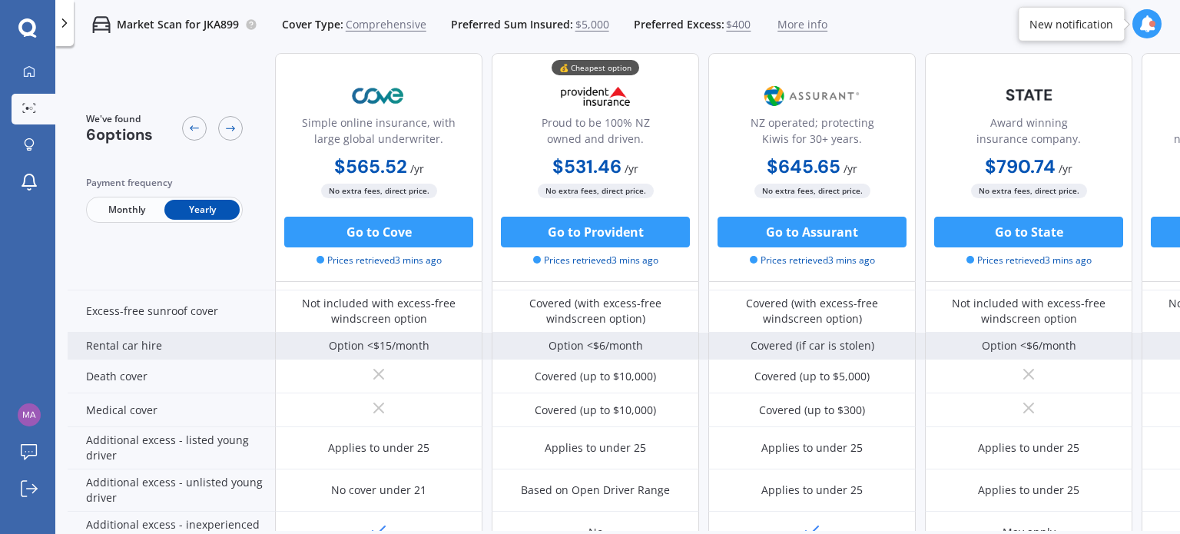
scroll to position [538, 0]
